Goal: Navigation & Orientation: Go to known website

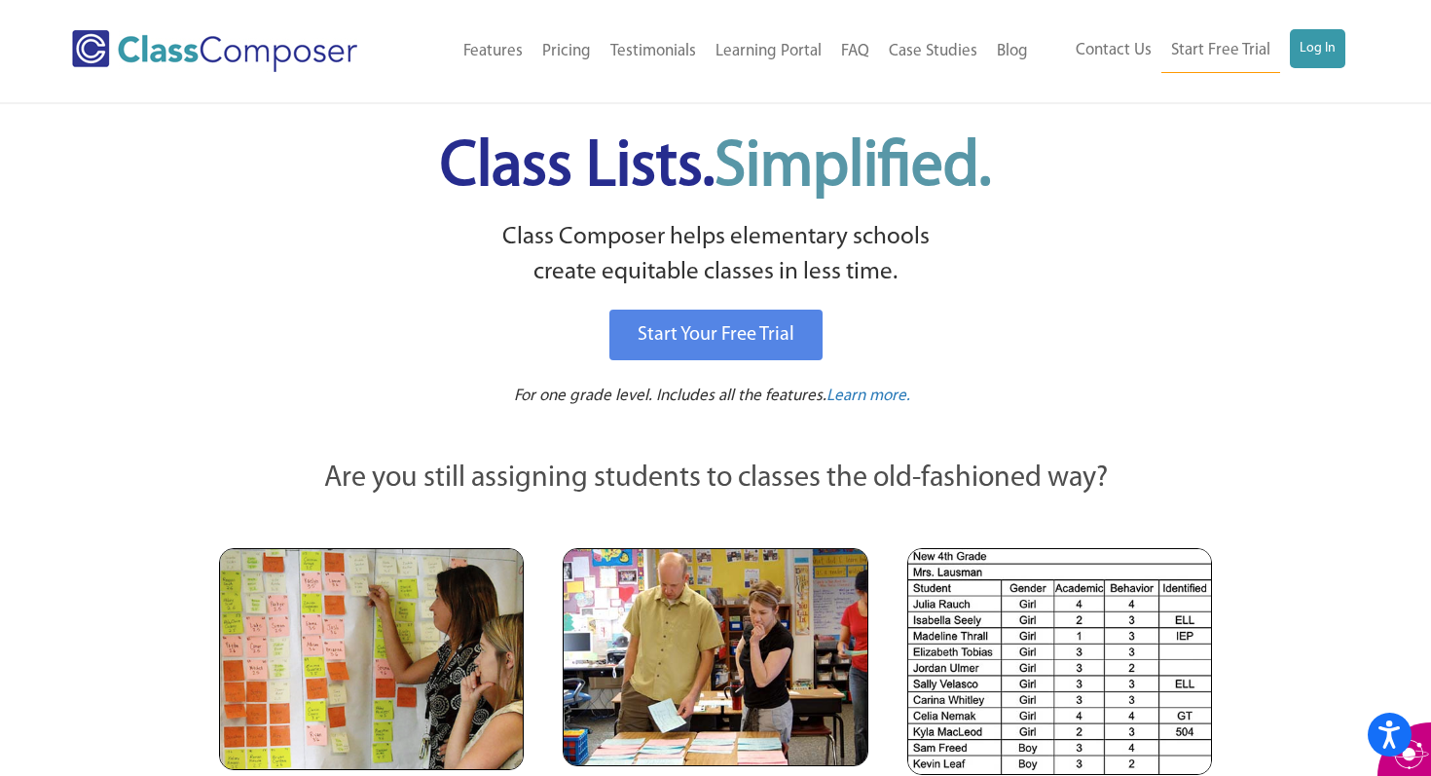
click at [1318, 48] on link "Log In" at bounding box center [1317, 48] width 55 height 39
